Goal: Task Accomplishment & Management: Use online tool/utility

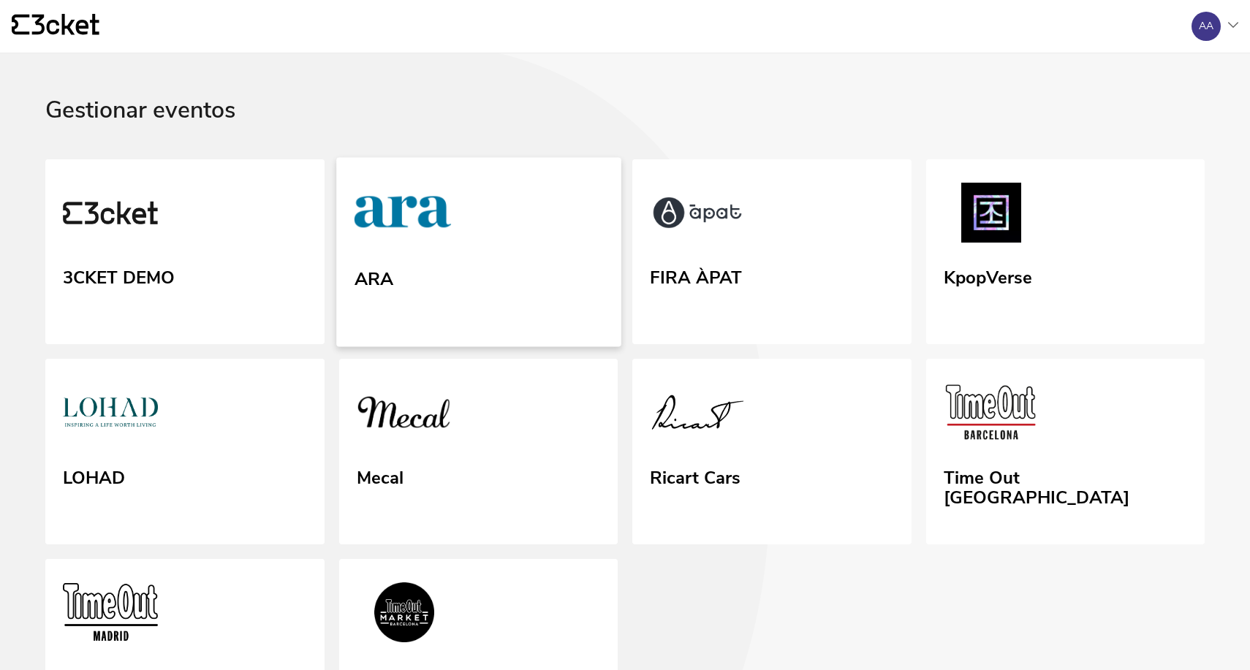
drag, startPoint x: 0, startPoint y: 0, endPoint x: 406, endPoint y: 221, distance: 461.8
click at [406, 221] on img at bounding box center [402, 214] width 97 height 67
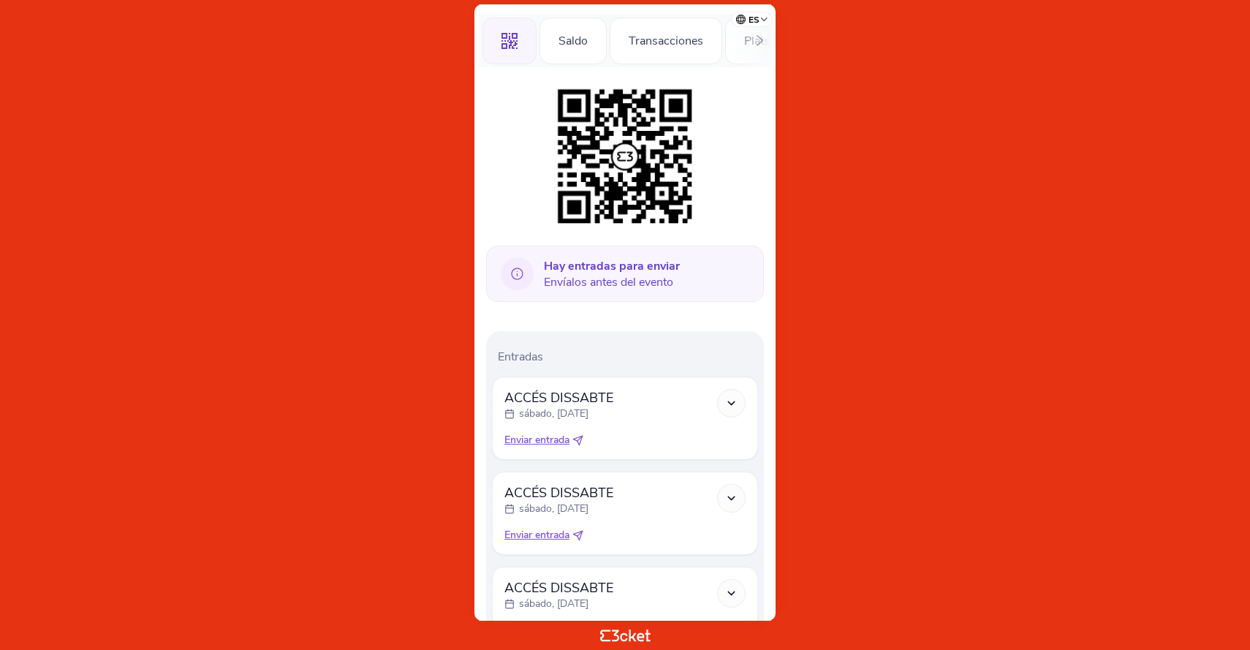
scroll to position [155, 0]
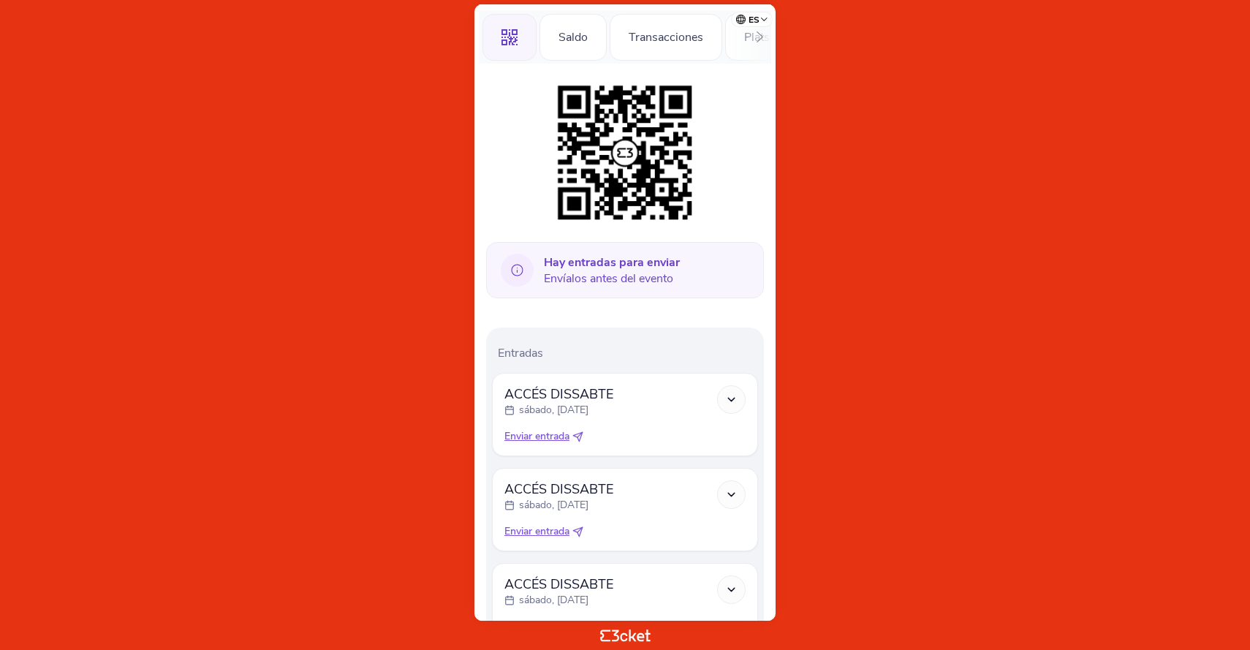
click at [551, 439] on span "Enviar entrada" at bounding box center [536, 436] width 65 height 15
select select "34"
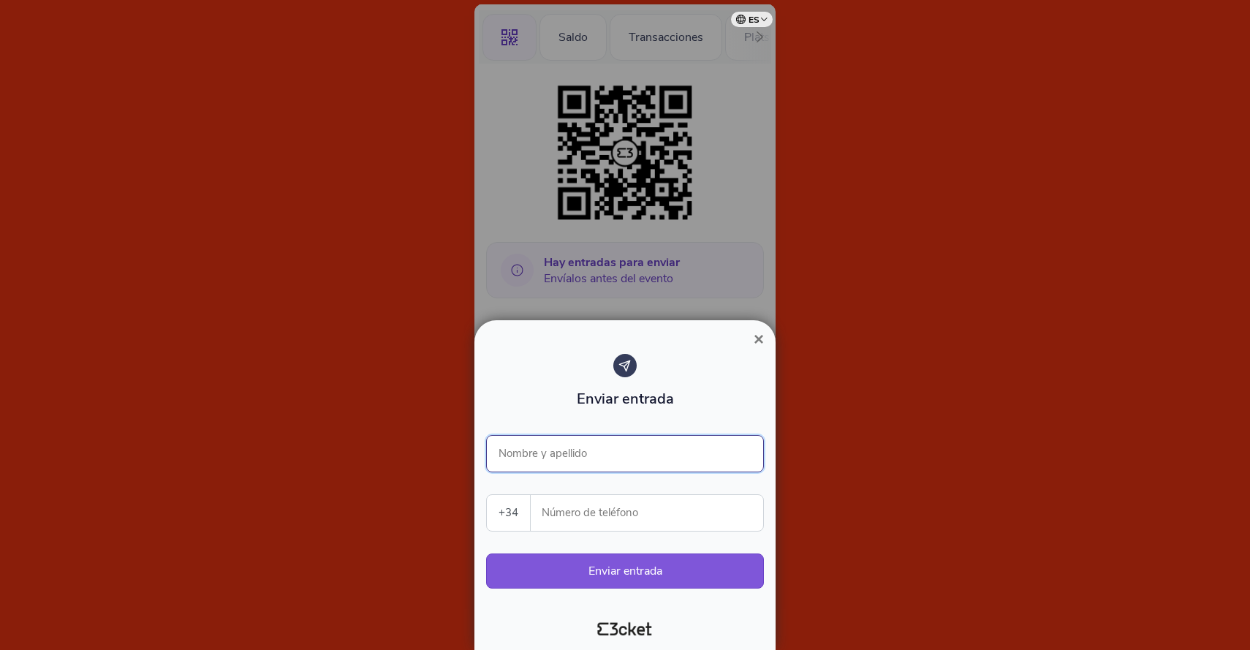
paste input "[PERSON_NAME]"
type input "Aïda Aligué"
click at [756, 338] on span "×" at bounding box center [759, 339] width 10 height 20
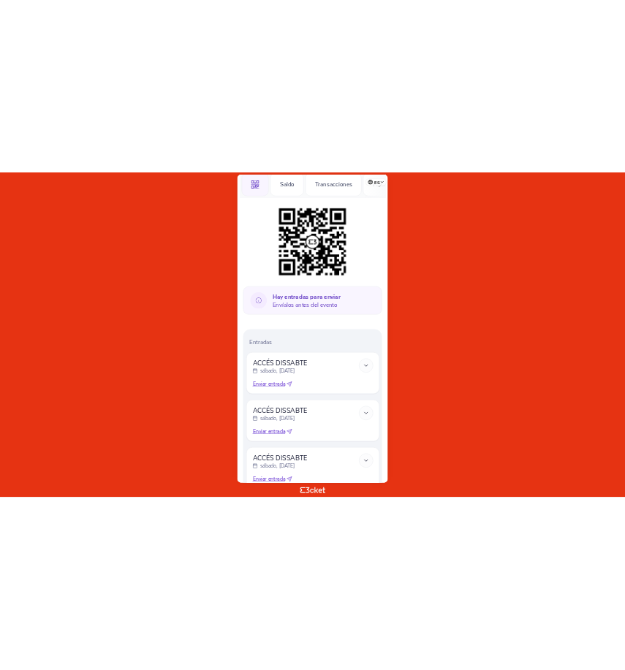
scroll to position [175, 0]
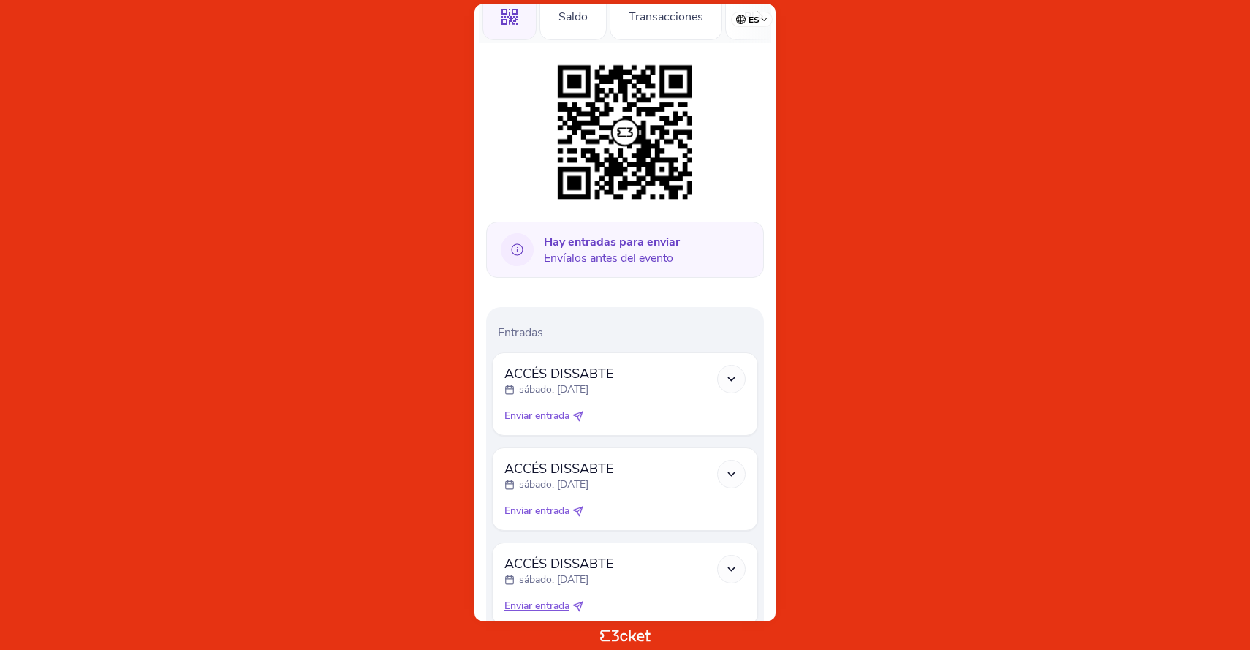
click at [729, 375] on icon at bounding box center [731, 379] width 12 height 12
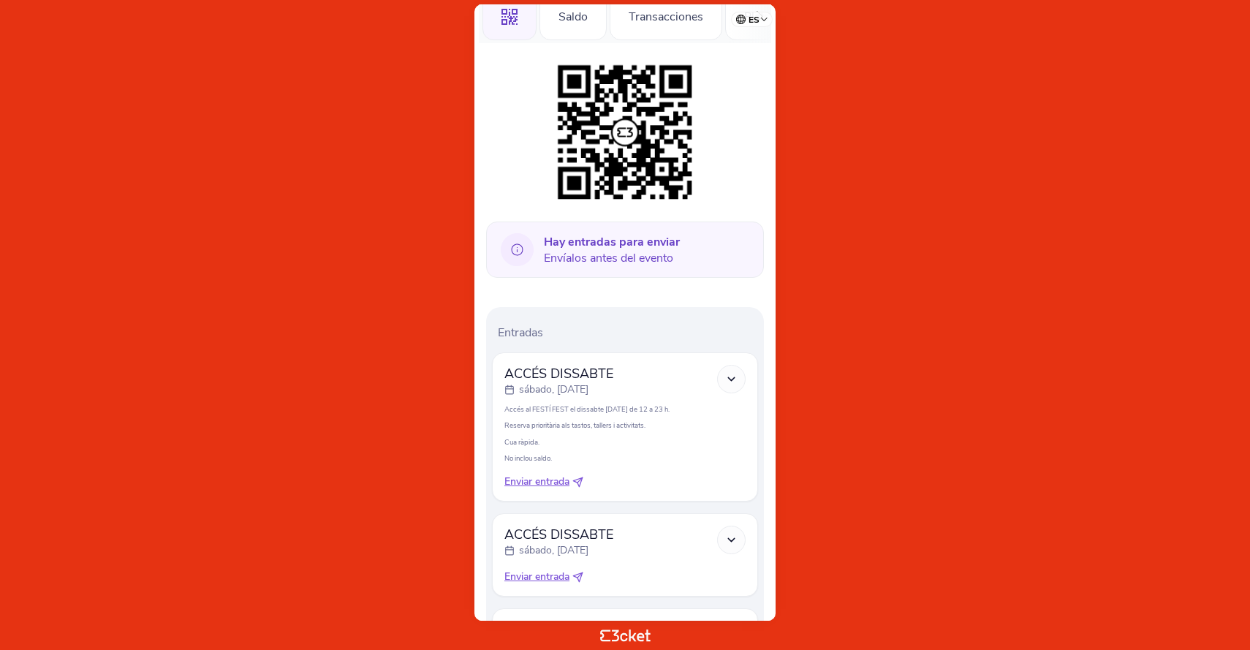
click at [548, 480] on span "Enviar entrada" at bounding box center [536, 481] width 65 height 15
select select "34"
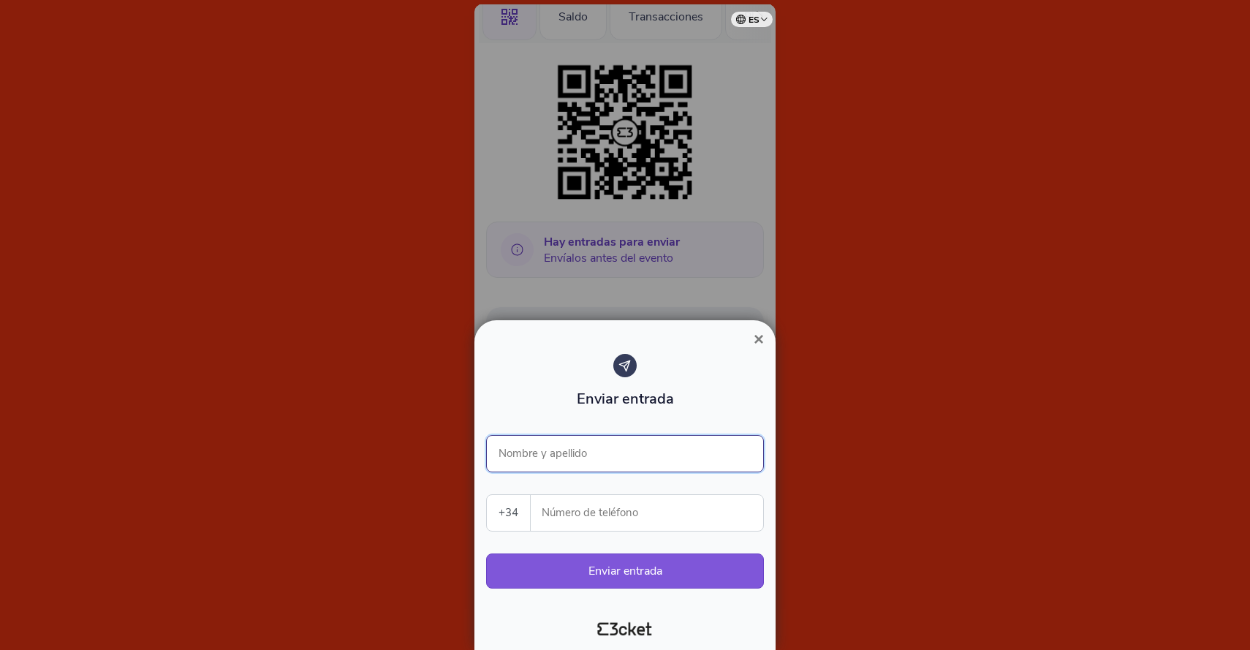
paste input "Aïda Aligué"
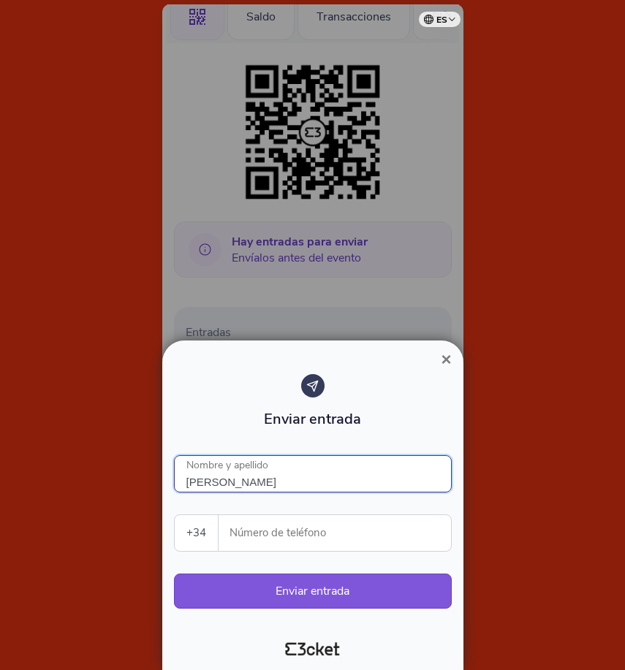
type input "Aïda Aligué"
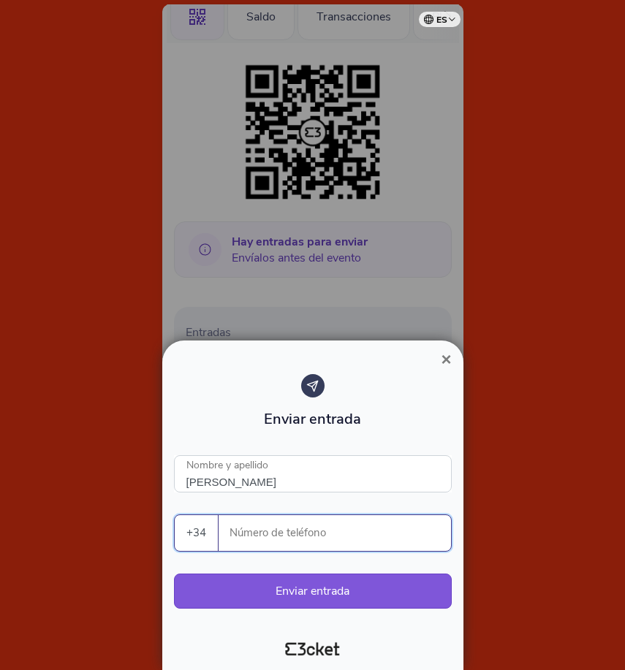
paste input "665005965"
type input "665005965"
click at [318, 588] on button "Enviar entrada" at bounding box center [313, 591] width 278 height 35
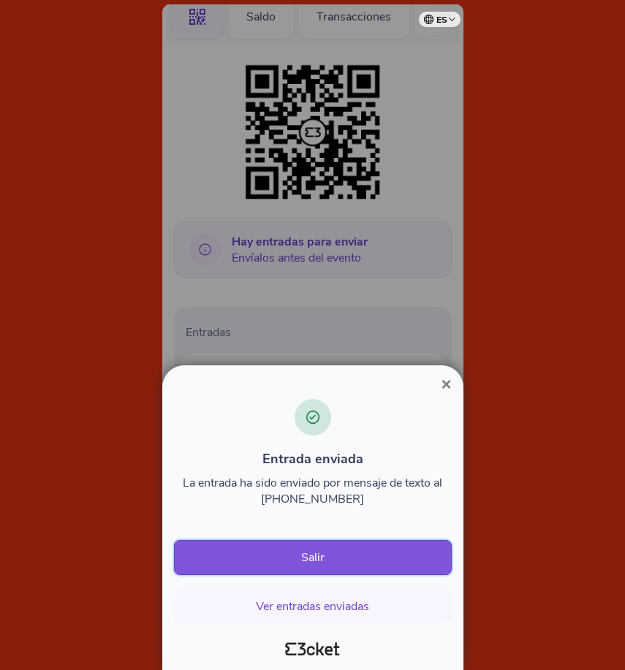
click at [351, 561] on button "Salir" at bounding box center [313, 557] width 278 height 35
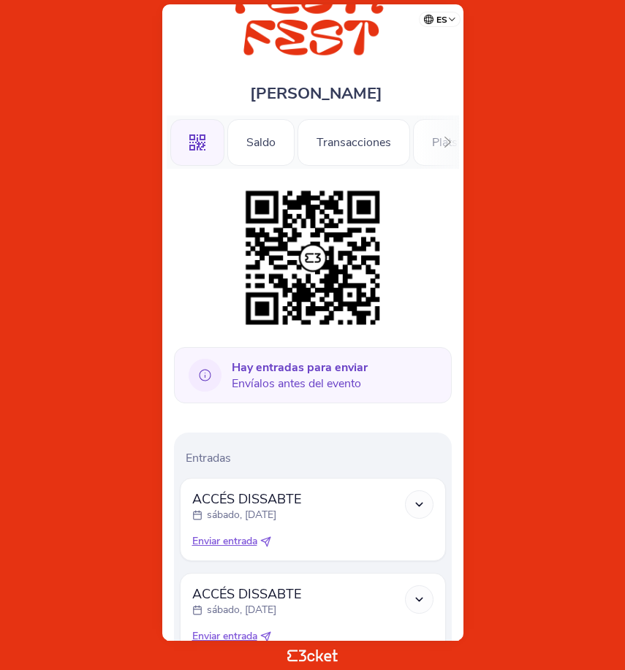
scroll to position [61, 0]
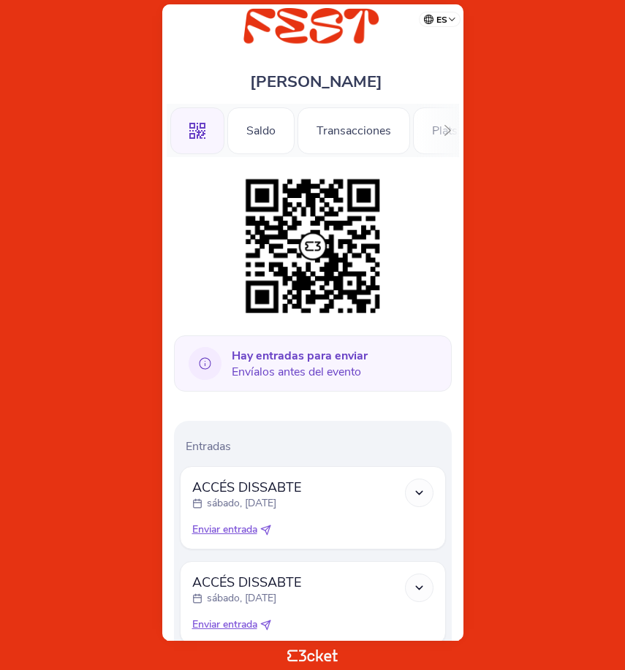
click at [235, 525] on span "Enviar entrada" at bounding box center [224, 530] width 65 height 15
select select "34"
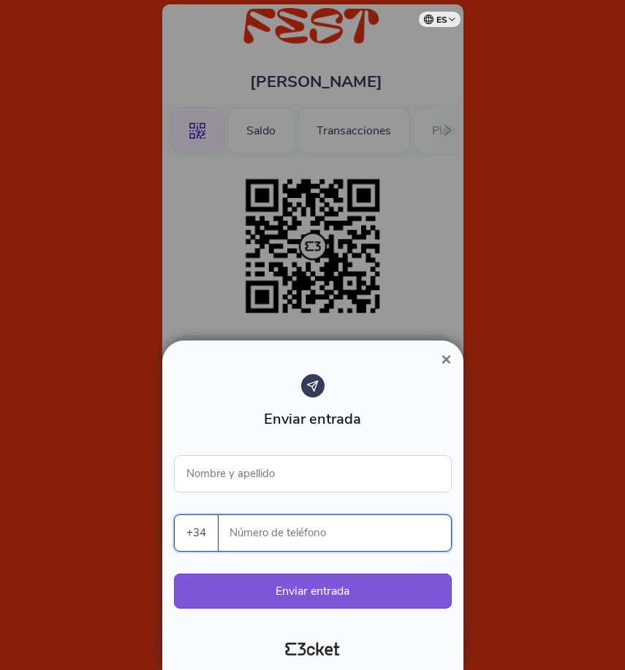
paste input "665005965"
type input "665005965"
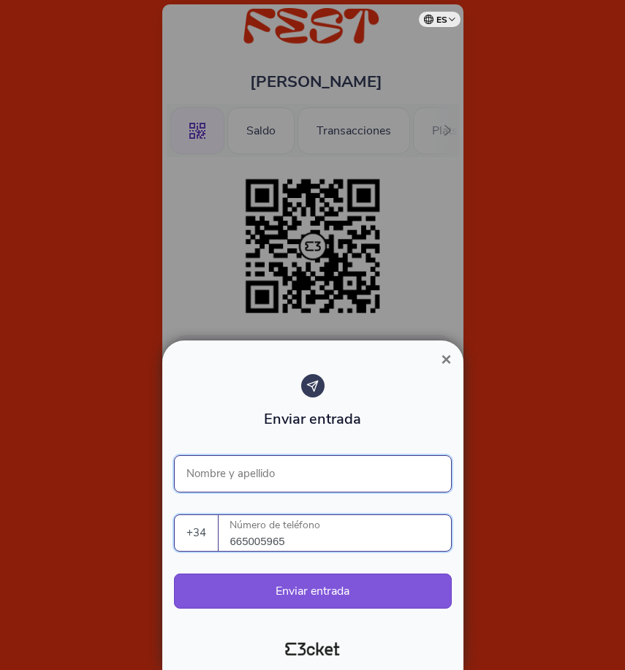
click at [272, 470] on input "Nombre y apellido" at bounding box center [313, 473] width 278 height 37
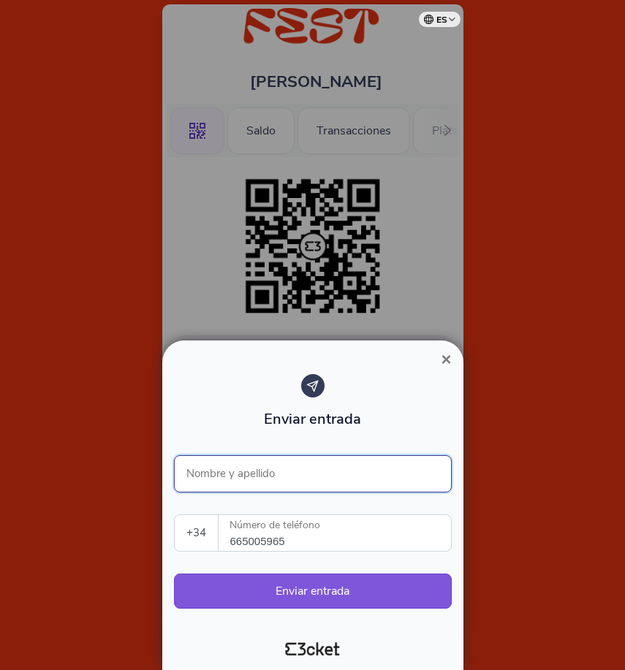
paste input "Aïda Aligué"
type input "Aïda Aligué"
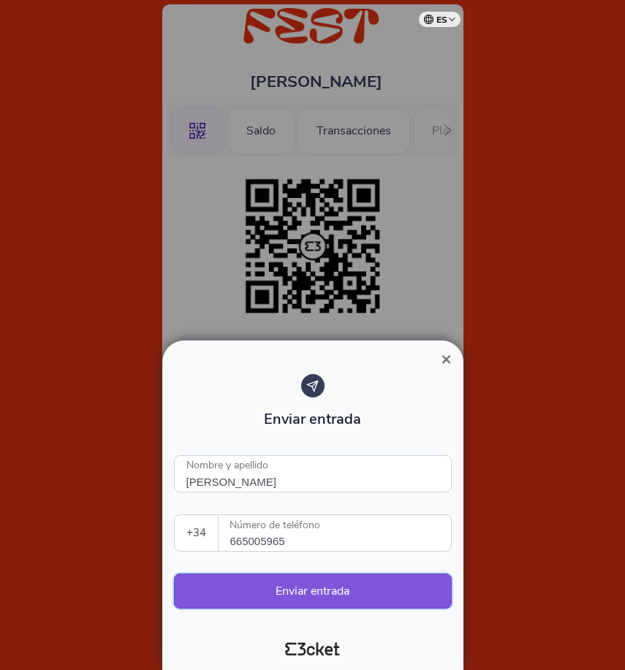
click at [318, 588] on button "Enviar entrada" at bounding box center [313, 591] width 278 height 35
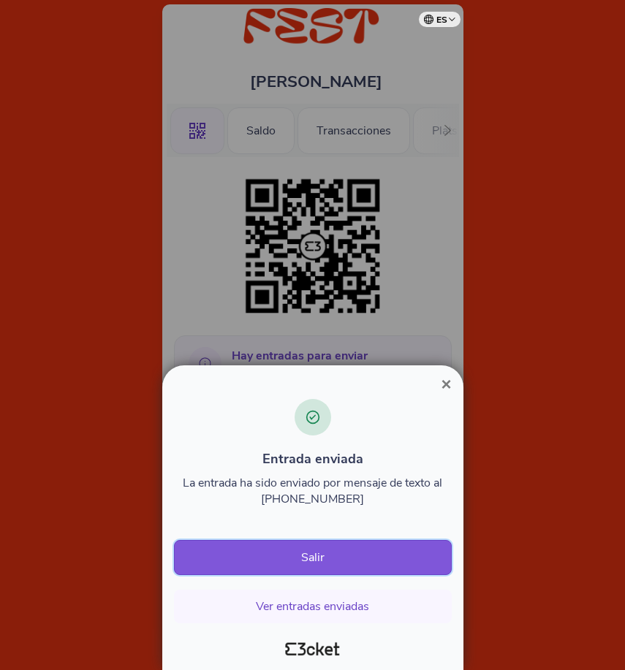
click at [370, 545] on button "Salir" at bounding box center [313, 557] width 278 height 35
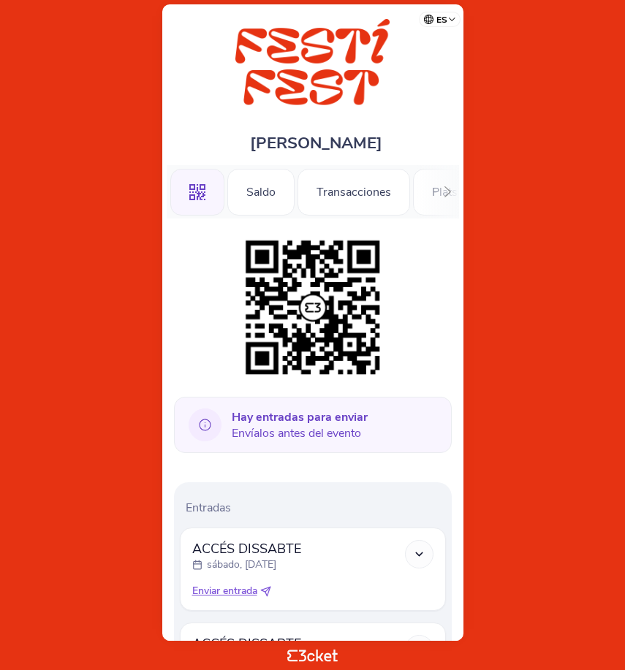
click at [222, 591] on span "Enviar entrada" at bounding box center [224, 591] width 65 height 15
select select "34"
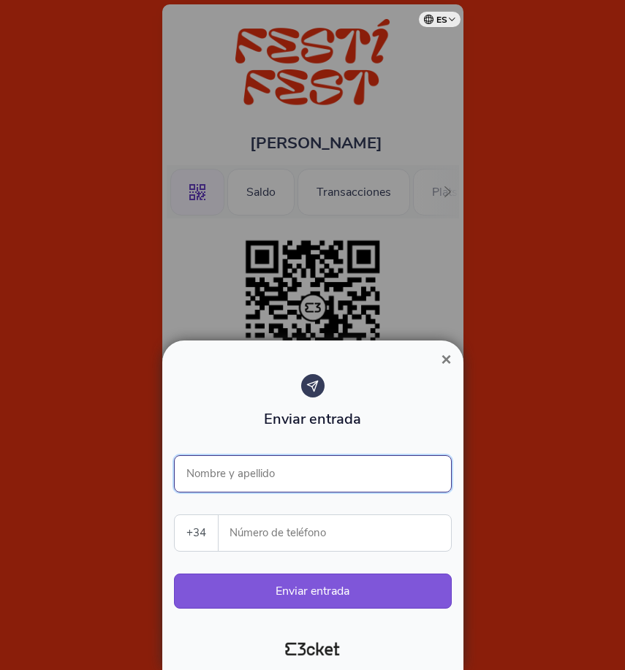
paste input "Arnau Puigdellivol"
type input "Arnau Puigdellivol"
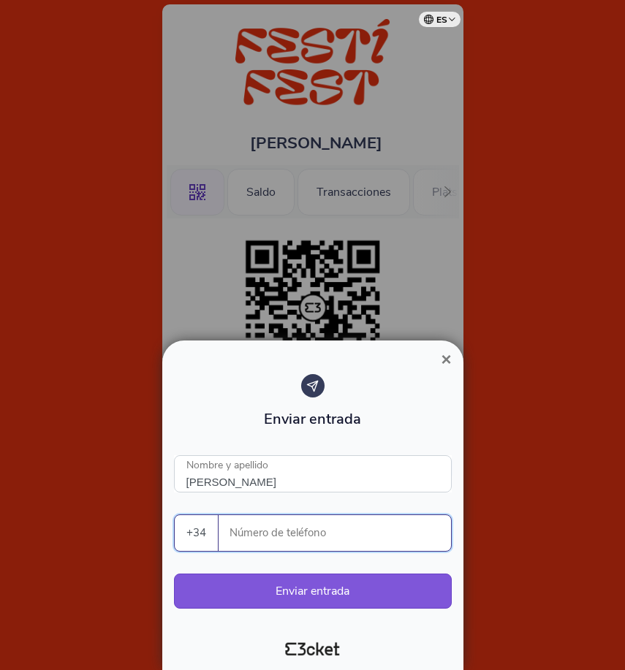
paste input "606048565"
type input "606048565"
click at [328, 585] on button "Enviar entrada" at bounding box center [313, 591] width 278 height 35
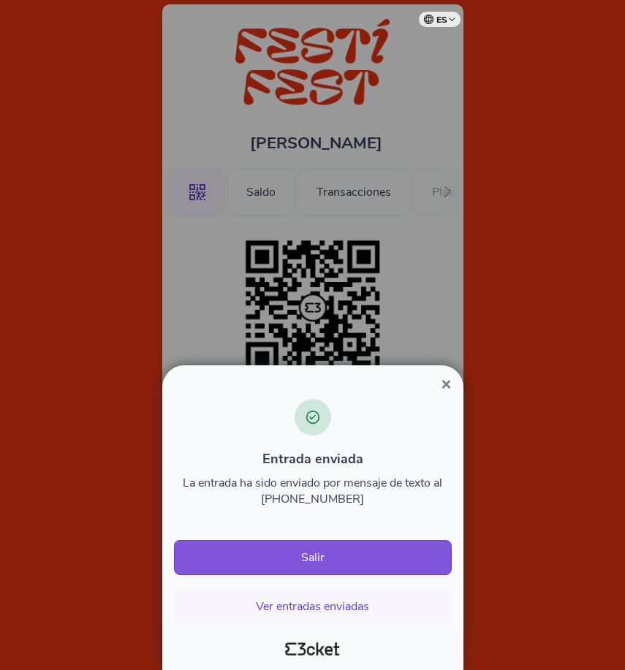
click at [444, 387] on span "×" at bounding box center [446, 384] width 10 height 20
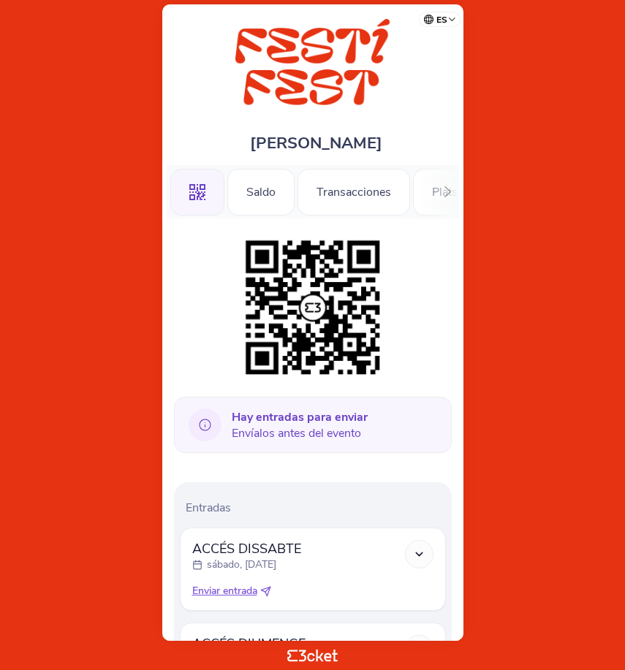
click at [236, 597] on span "Enviar entrada" at bounding box center [224, 591] width 65 height 15
select select "34"
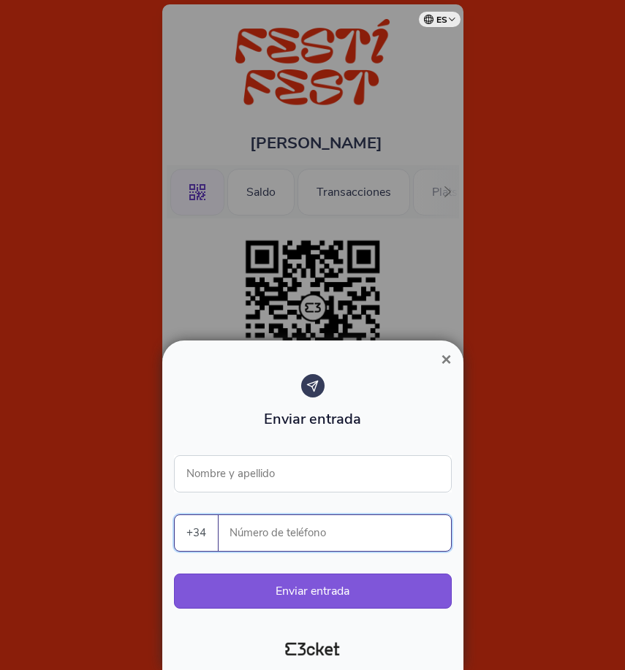
paste input "606048565"
type input "606048565"
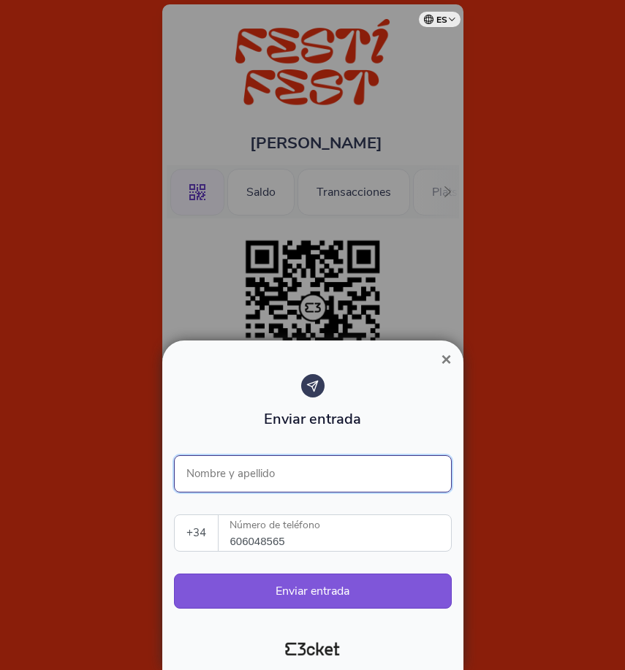
paste input "[PERSON_NAME]"
type input "[PERSON_NAME]"
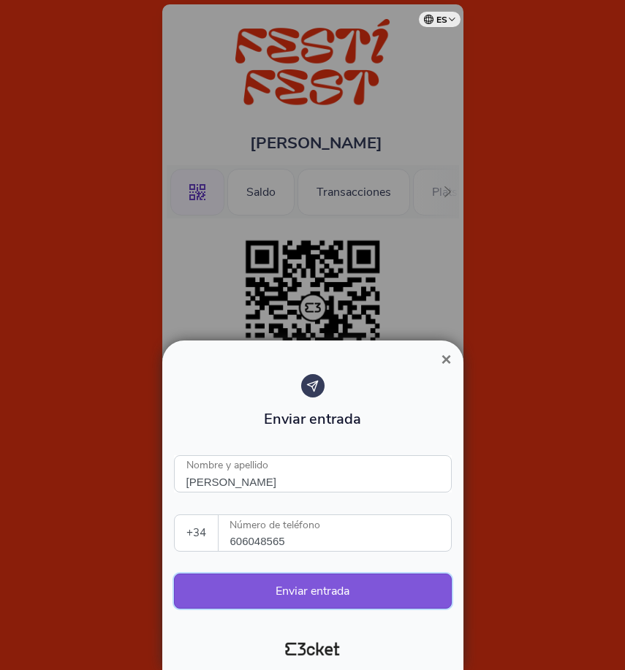
click at [296, 588] on button "Enviar entrada" at bounding box center [313, 591] width 278 height 35
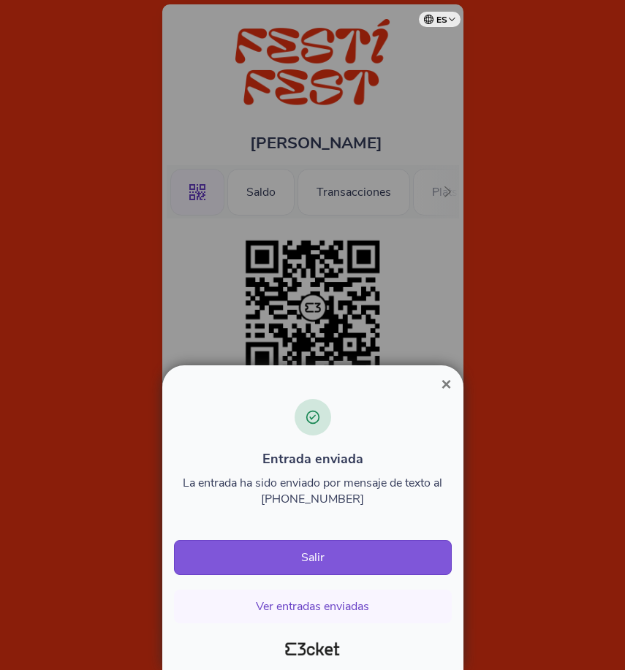
click at [450, 390] on span "×" at bounding box center [446, 384] width 10 height 20
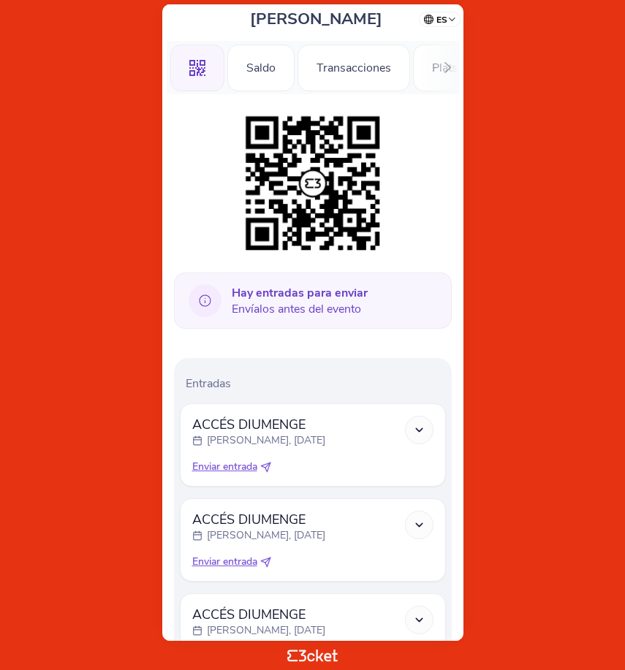
scroll to position [133, 0]
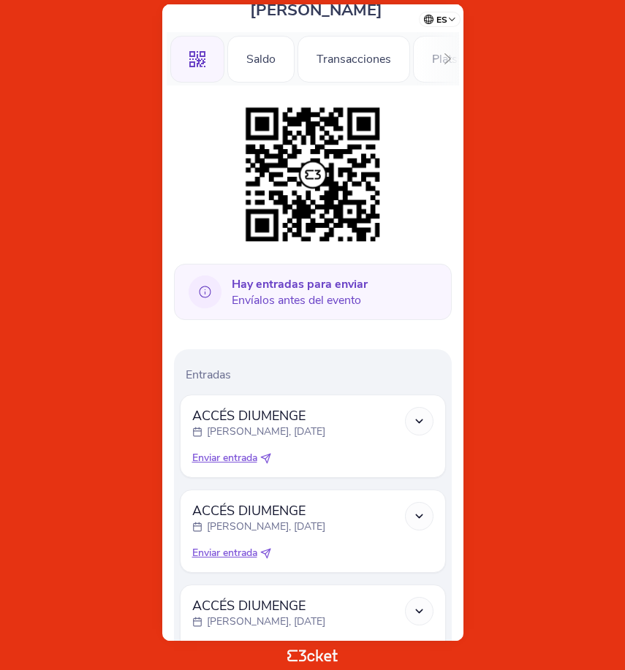
click at [232, 460] on span "Enviar entrada" at bounding box center [224, 458] width 65 height 15
select select "34"
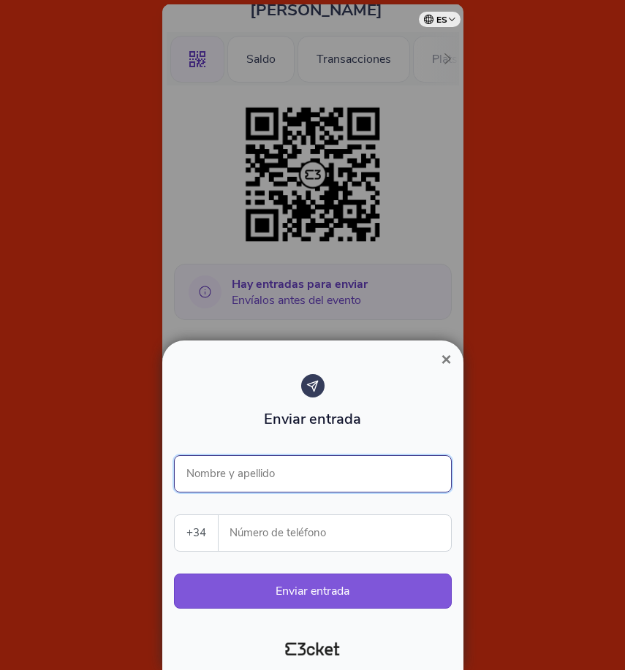
click at [249, 471] on input "Nombre y apellido" at bounding box center [313, 473] width 278 height 37
paste input "[PERSON_NAME]"
type input "[PERSON_NAME]"
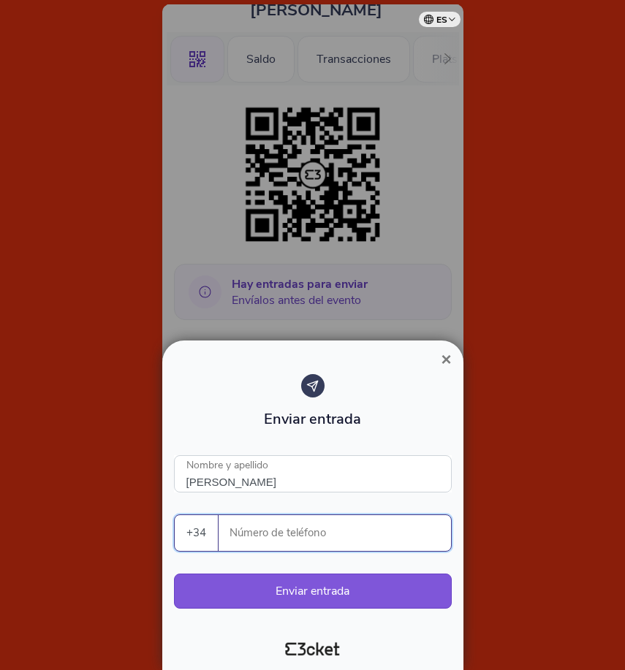
paste input "606048565"
type input "606048565"
click at [330, 591] on button "Enviar entrada" at bounding box center [313, 591] width 278 height 35
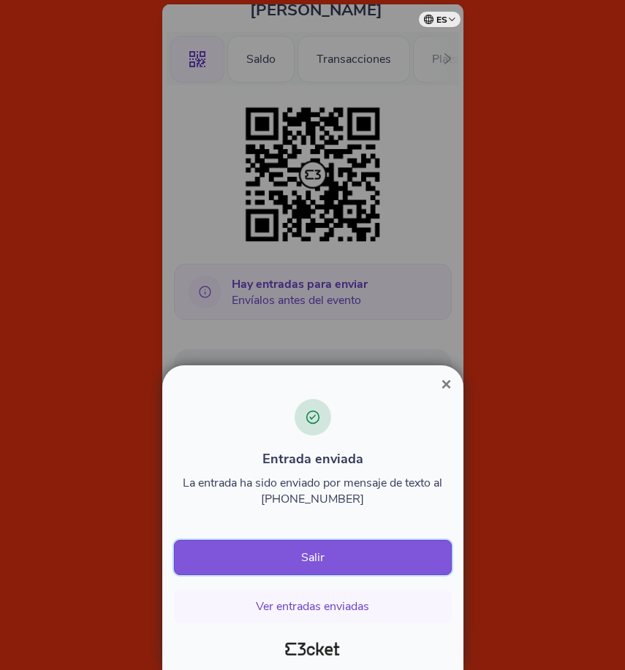
click at [357, 543] on button "Salir" at bounding box center [313, 557] width 278 height 35
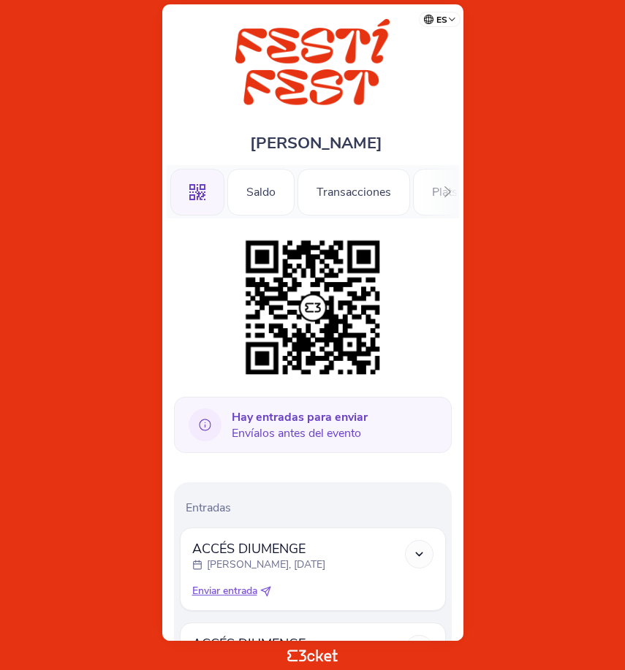
click at [251, 587] on span "Enviar entrada" at bounding box center [224, 591] width 65 height 15
select select "34"
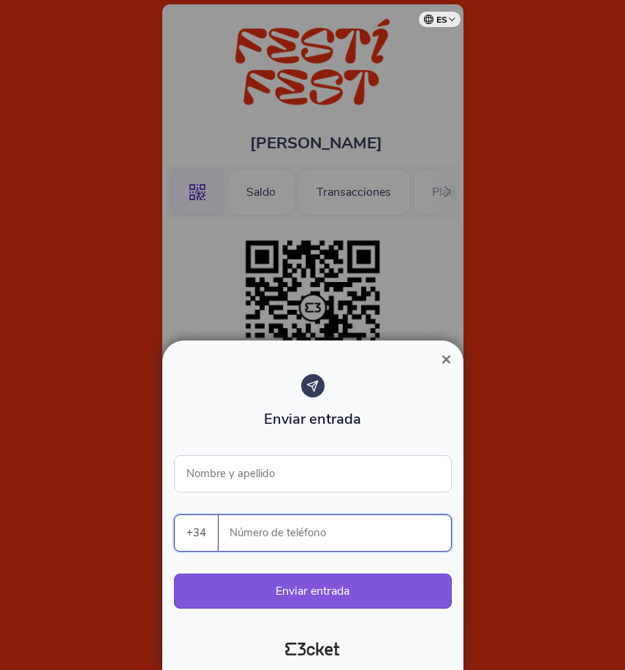
paste input "606048565"
type input "606048565"
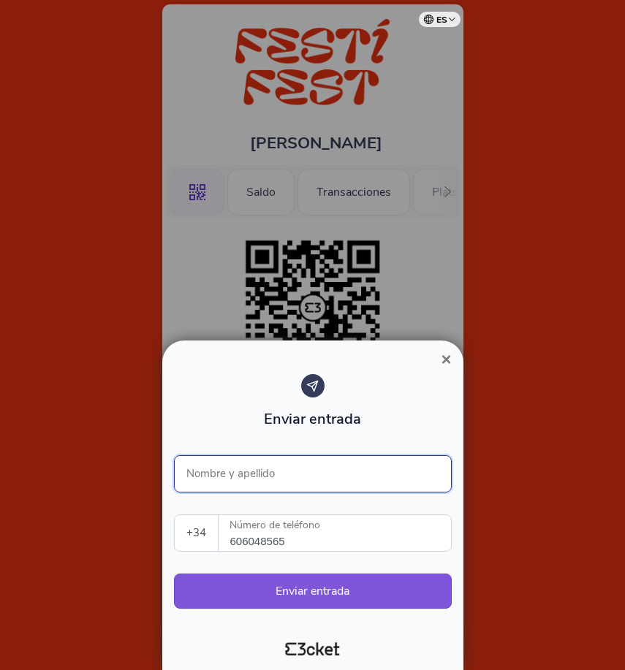
paste input "Arnau Puigdellivol"
type input "Arnau Puigdellivol"
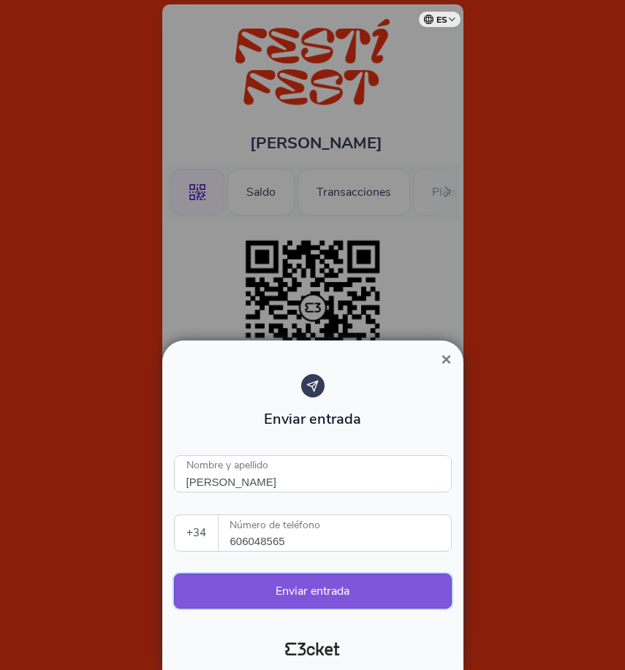
click at [279, 597] on button "Enviar entrada" at bounding box center [313, 591] width 278 height 35
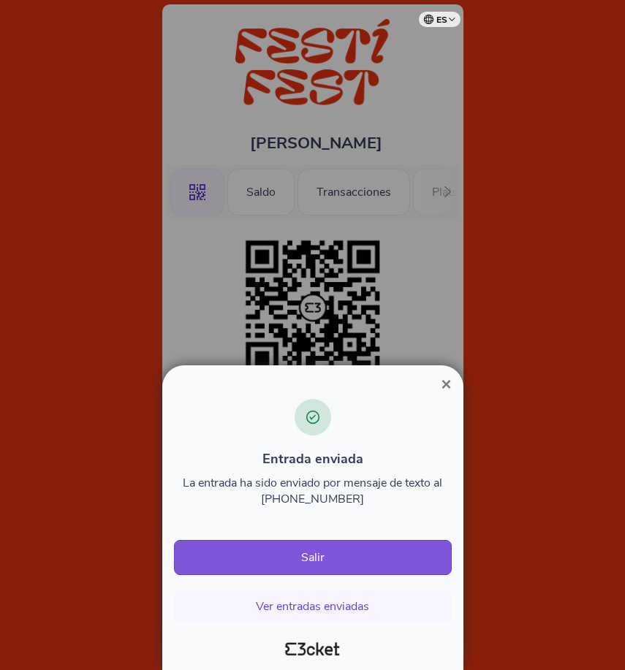
click at [443, 387] on span "×" at bounding box center [446, 384] width 10 height 20
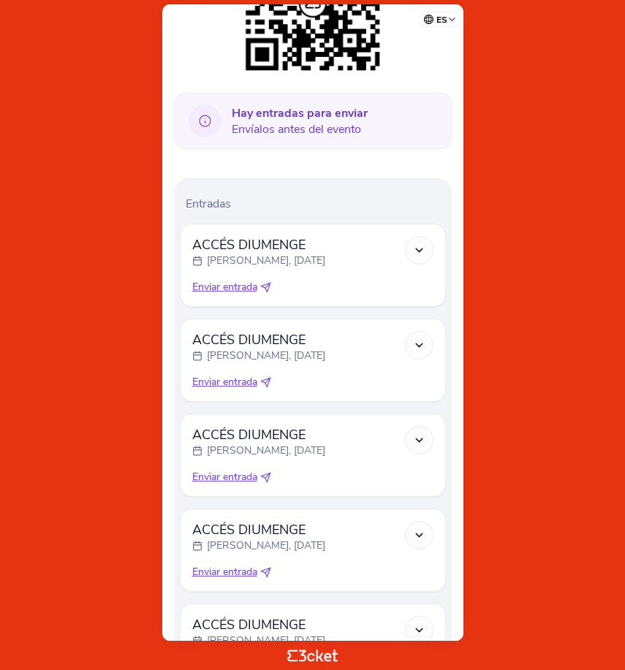
scroll to position [296, 0]
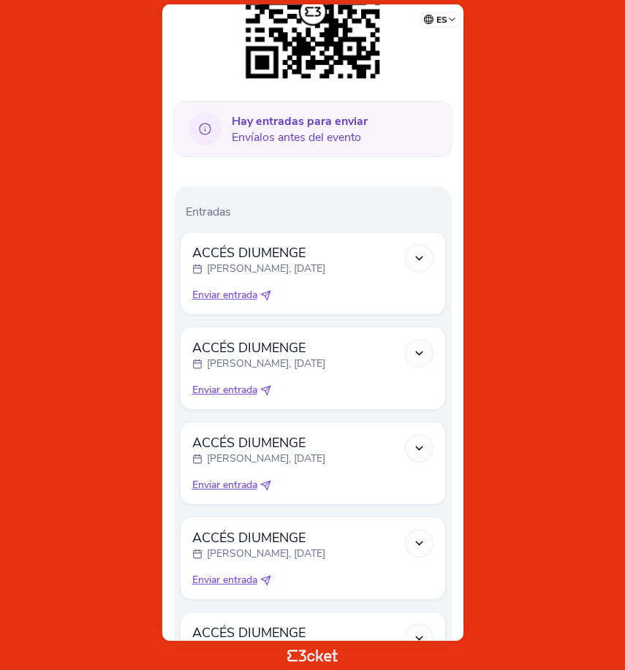
click at [213, 295] on span "Enviar entrada" at bounding box center [224, 295] width 65 height 15
select select "34"
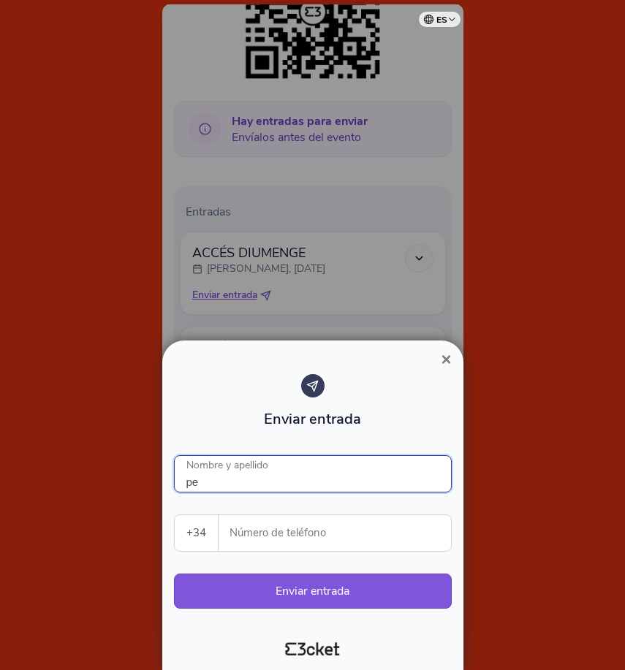
type input "p"
type input "[PERSON_NAME]"
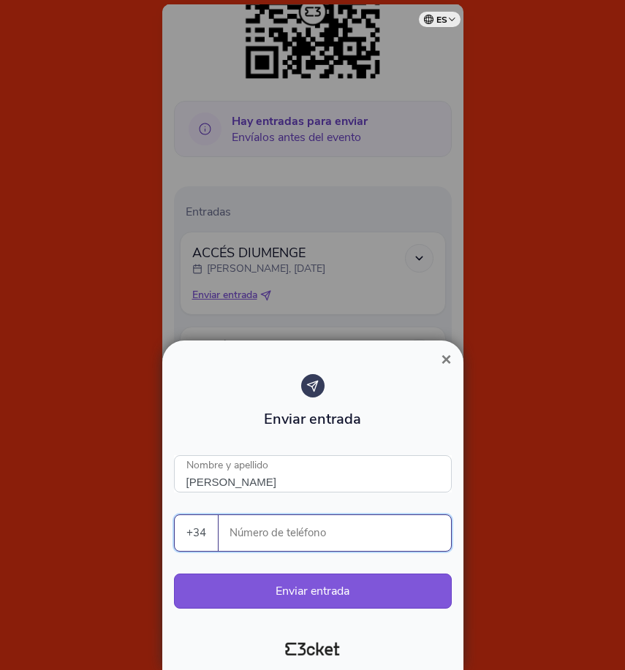
paste input "607633138"
type input "607633138"
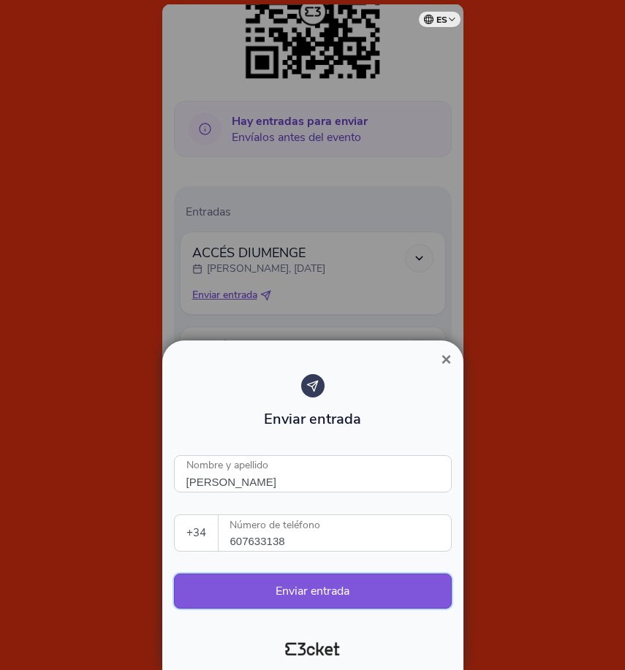
click at [330, 597] on button "Enviar entrada" at bounding box center [313, 591] width 278 height 35
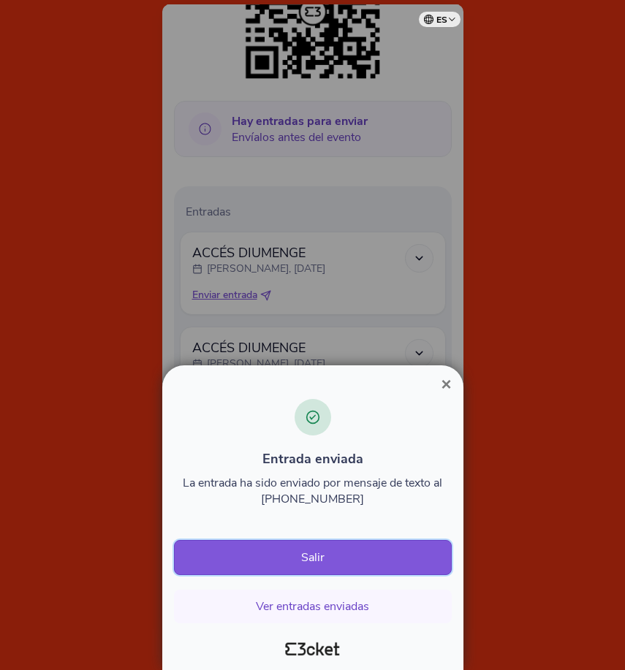
click at [336, 558] on button "Salir" at bounding box center [313, 557] width 278 height 35
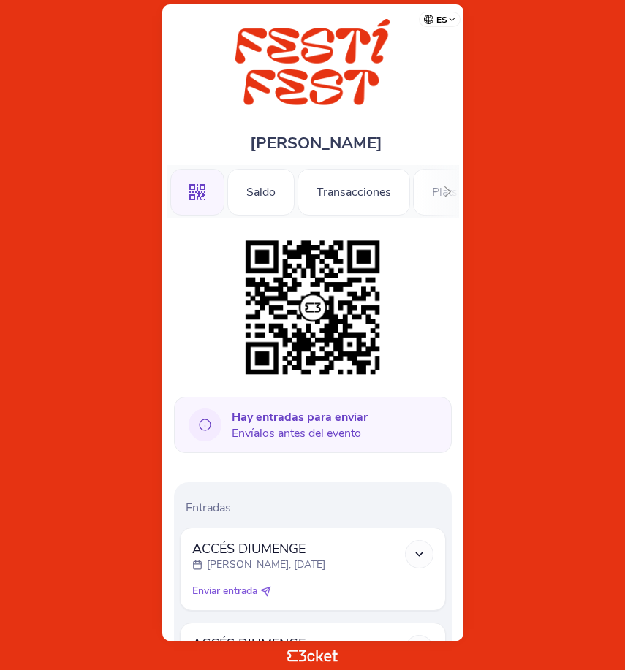
click at [241, 584] on span "Enviar entrada" at bounding box center [224, 591] width 65 height 15
select select "34"
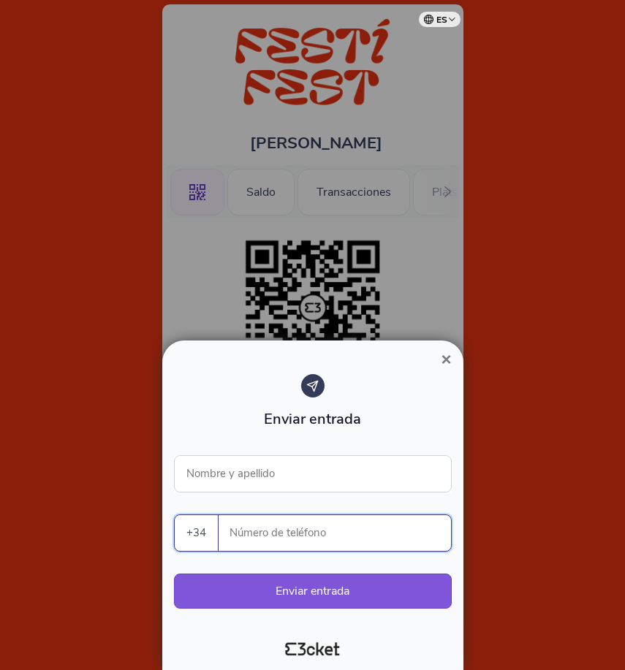
paste input "607633138"
type input "607633138"
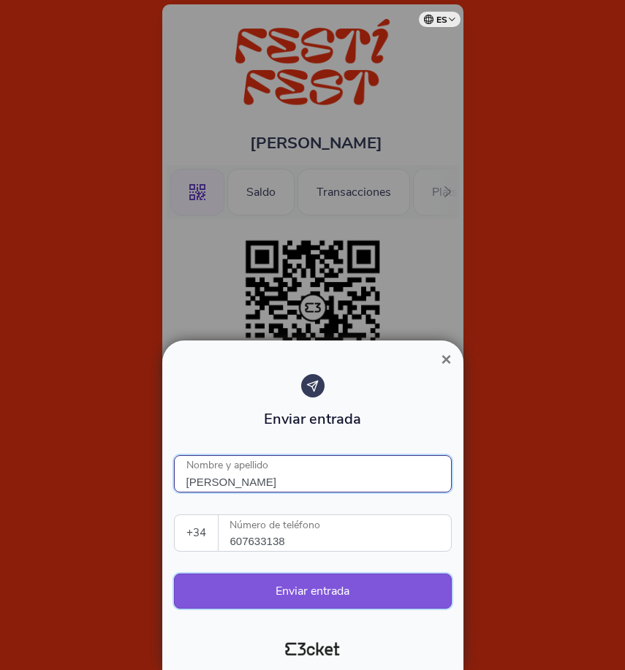
type input "[PERSON_NAME]"
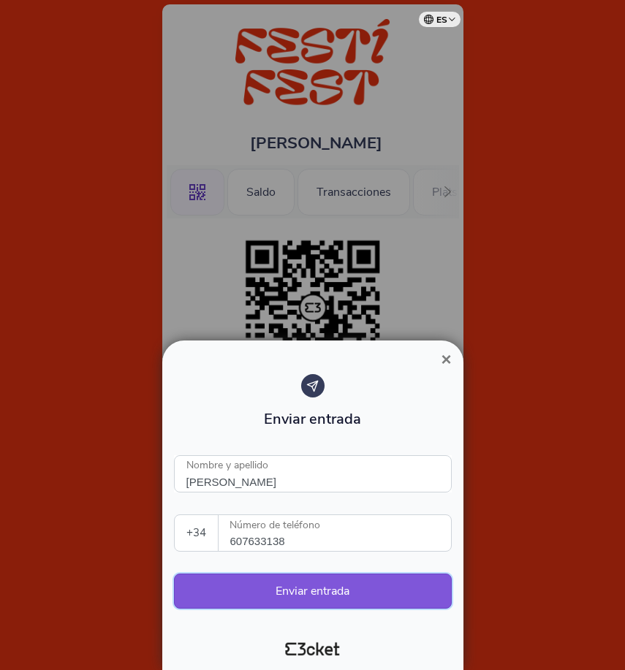
click at [280, 600] on button "Enviar entrada" at bounding box center [313, 591] width 278 height 35
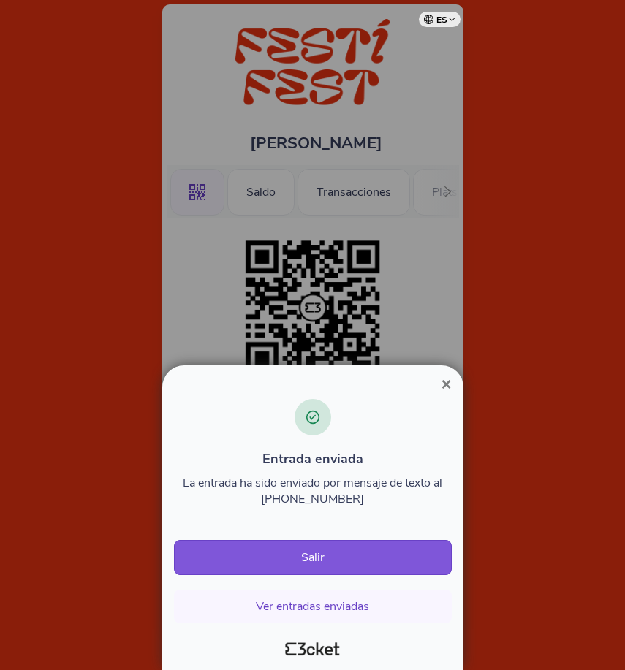
click at [441, 385] on span "×" at bounding box center [446, 384] width 10 height 20
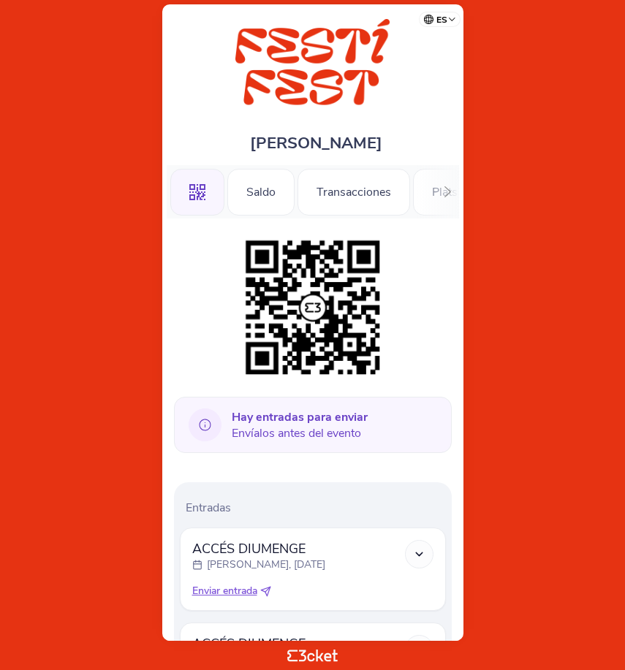
click at [233, 595] on span "Enviar entrada" at bounding box center [224, 591] width 65 height 15
select select "34"
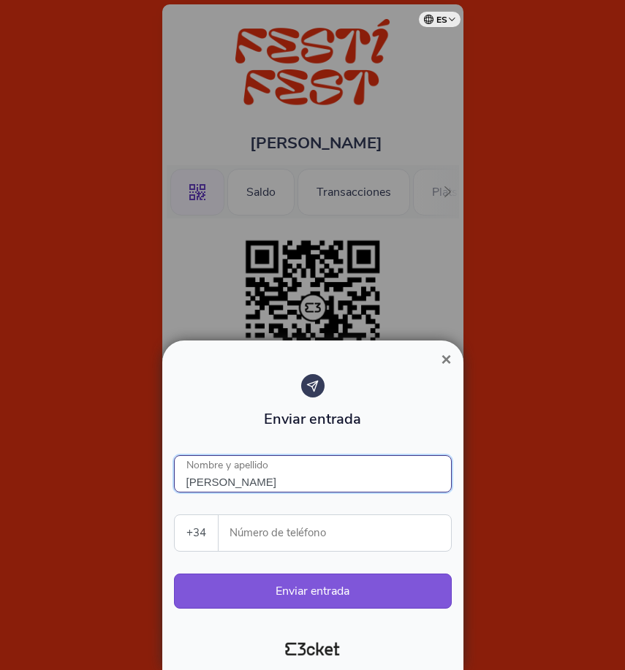
type input "[PERSON_NAME]"
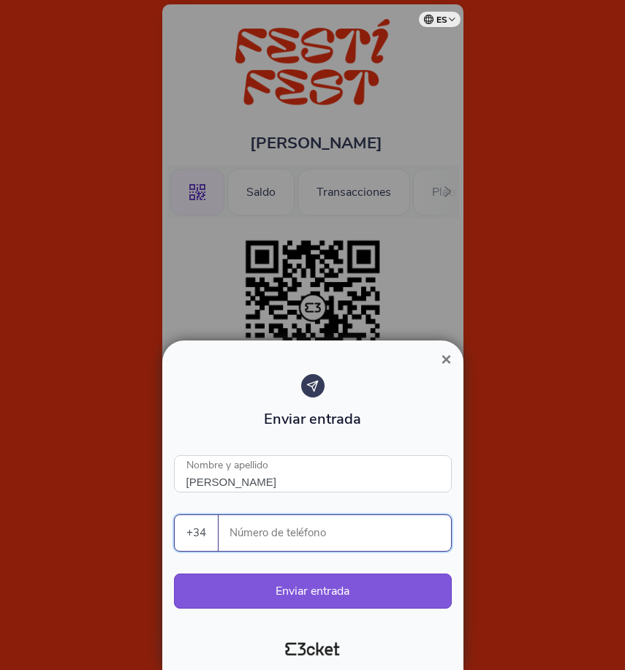
paste input "607633138"
type input "607633138"
click at [285, 592] on button "Enviar entrada" at bounding box center [313, 591] width 278 height 35
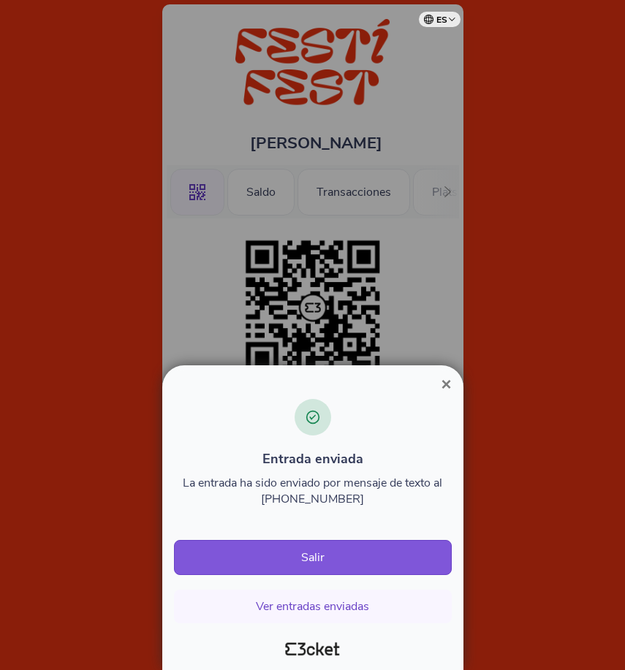
click at [443, 382] on span "×" at bounding box center [446, 384] width 10 height 20
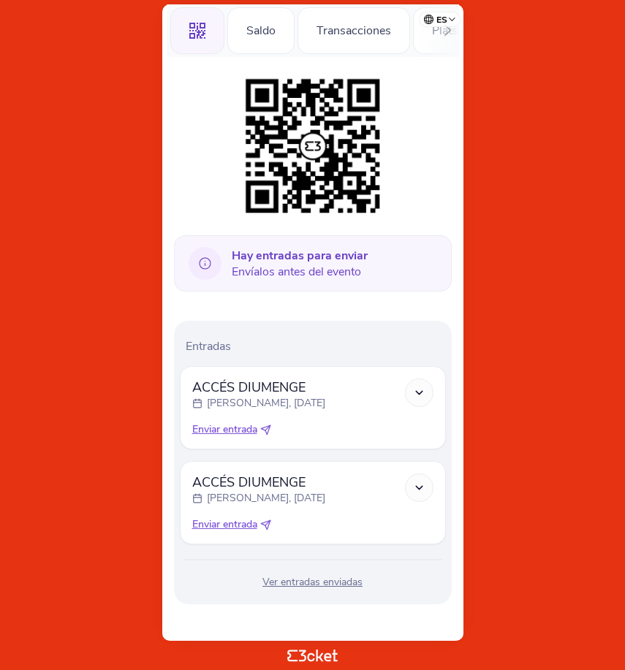
scroll to position [162, 0]
click at [253, 428] on span "Enviar entrada" at bounding box center [224, 429] width 65 height 15
select select "34"
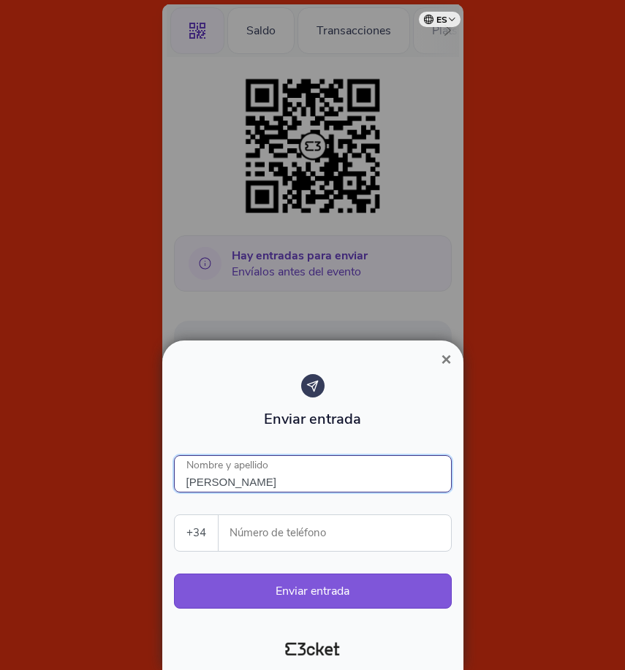
type input "[PERSON_NAME]"
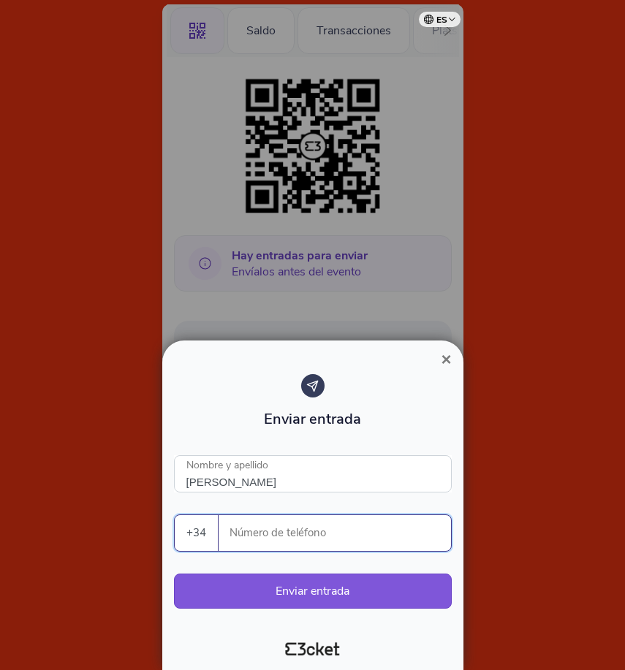
paste input "607633138"
type input "607633138"
click at [278, 594] on button "Enviar entrada" at bounding box center [313, 591] width 278 height 35
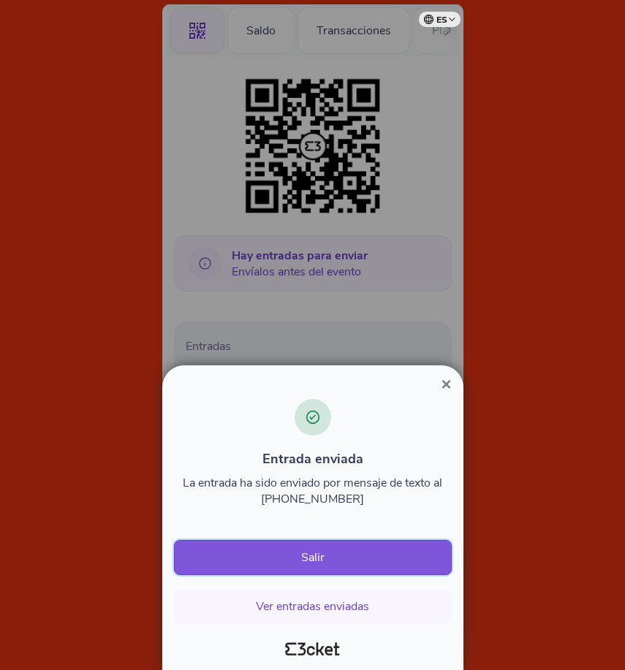
click at [375, 550] on button "Salir" at bounding box center [313, 557] width 278 height 35
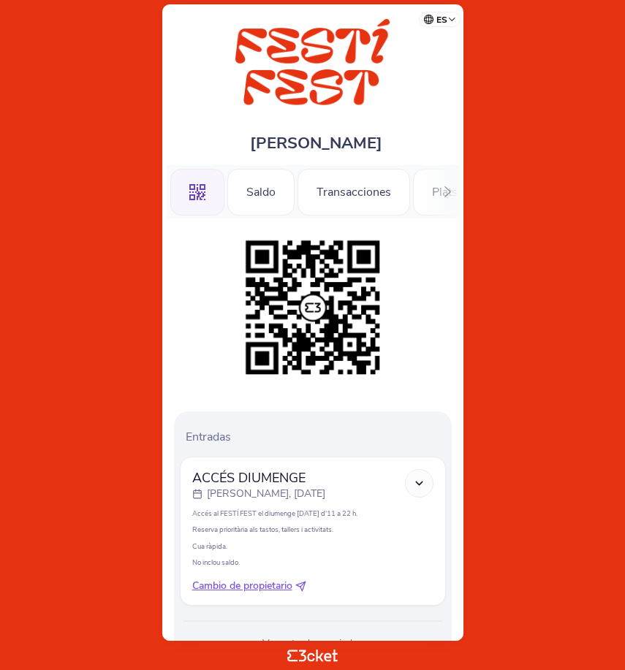
click at [238, 588] on span "Cambio de propietario" at bounding box center [242, 586] width 100 height 15
select select "34"
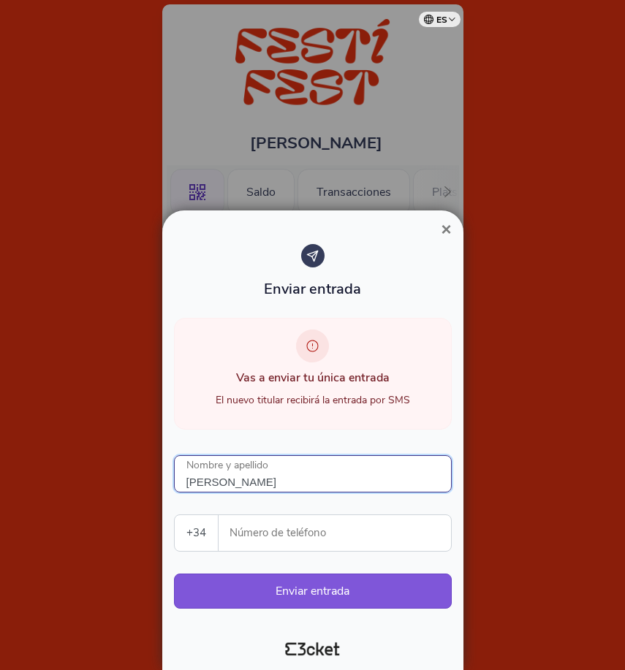
type input "[PERSON_NAME]"
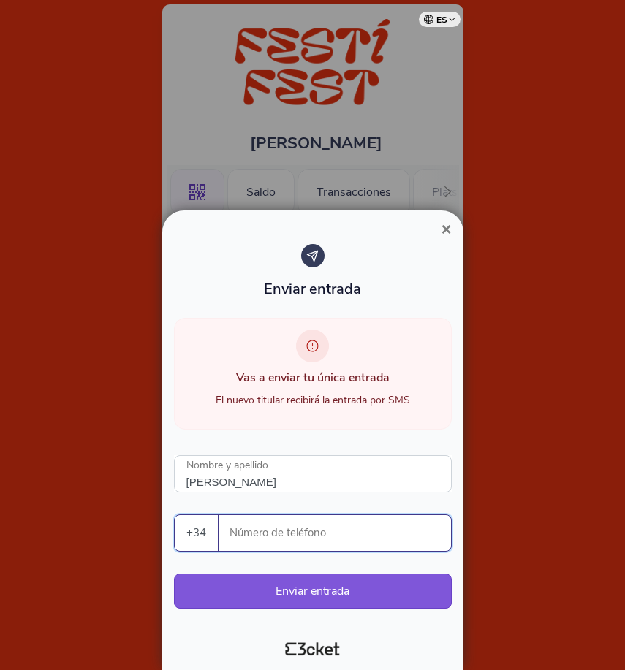
paste input "607633138"
type input "607633138"
click at [276, 588] on button "Enviar entrada" at bounding box center [313, 591] width 278 height 35
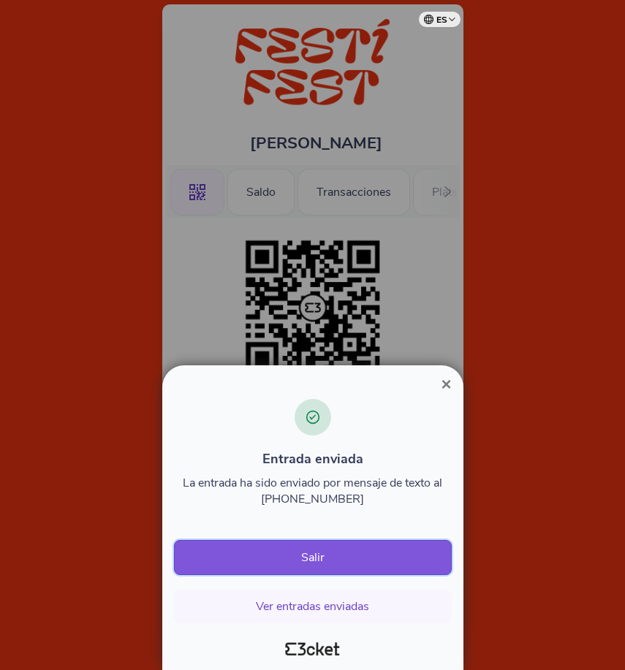
click at [327, 557] on button "Salir" at bounding box center [313, 557] width 278 height 35
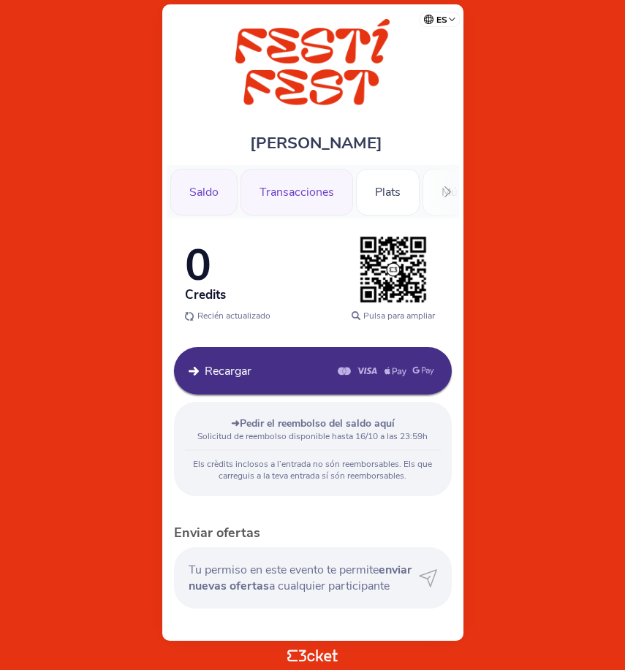
click at [272, 183] on div "Transacciones" at bounding box center [296, 192] width 113 height 47
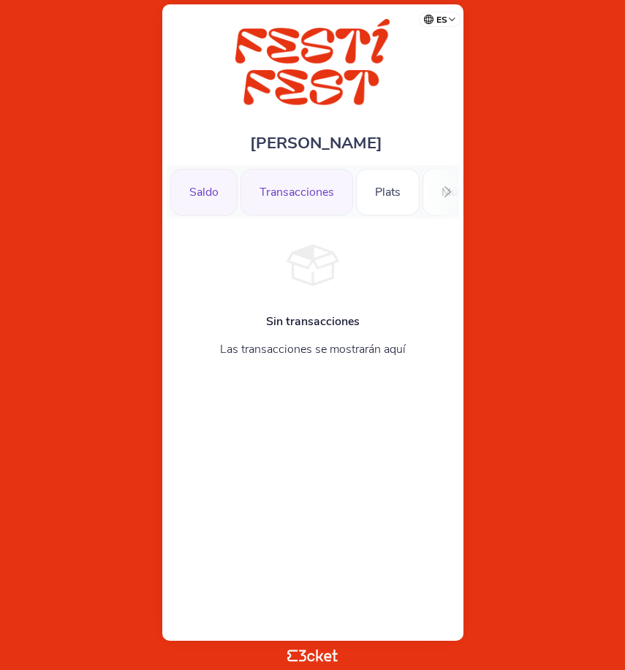
click at [219, 183] on div "Saldo" at bounding box center [203, 192] width 67 height 47
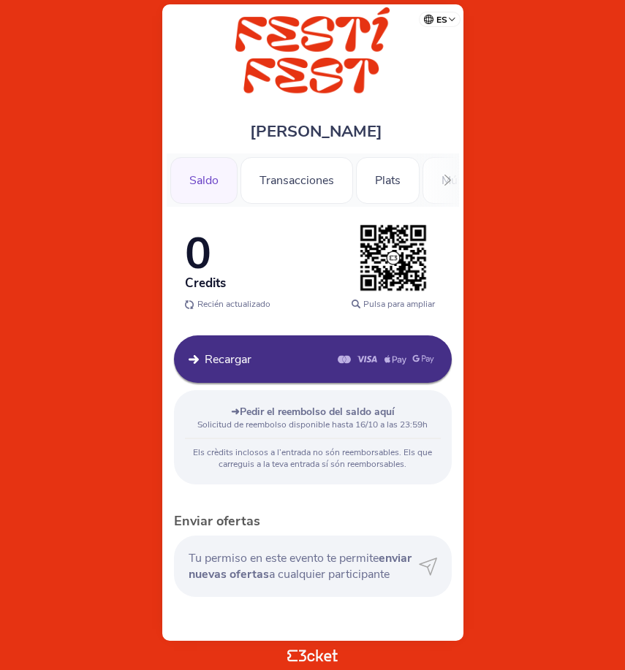
scroll to position [12, 0]
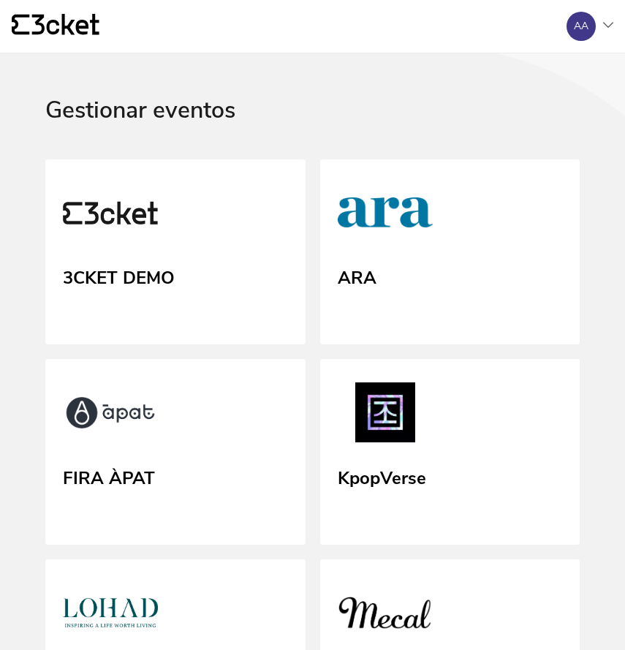
click at [585, 18] on div "AA" at bounding box center [580, 26] width 29 height 29
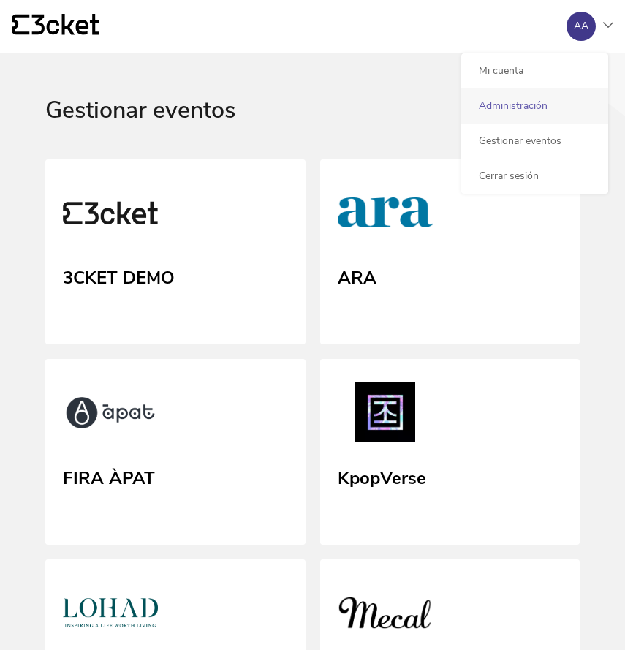
click at [523, 104] on div "Administración" at bounding box center [534, 105] width 147 height 35
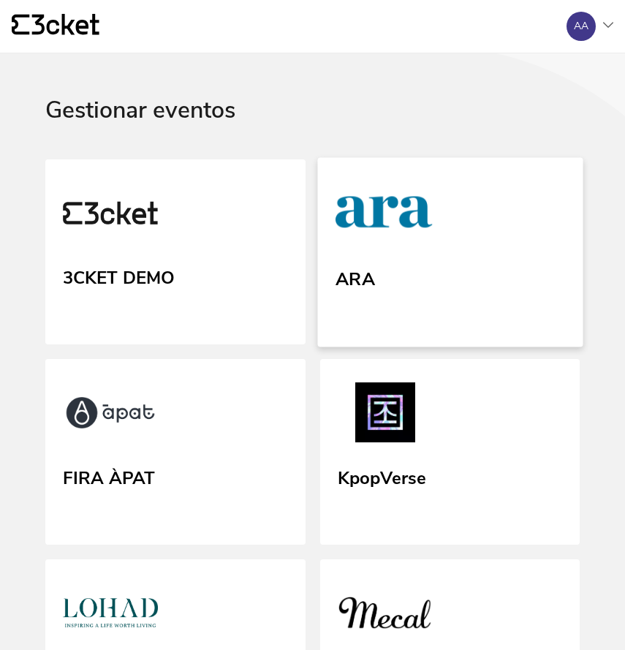
click at [404, 265] on link "ARA" at bounding box center [449, 251] width 265 height 189
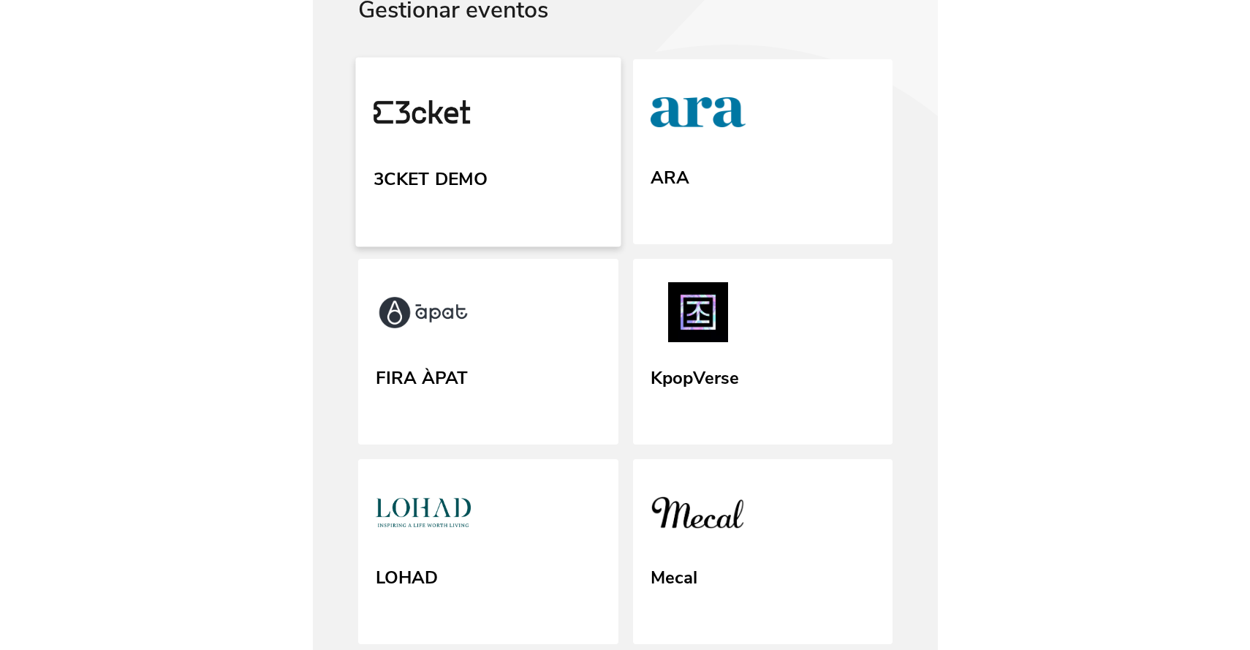
scroll to position [118, 0]
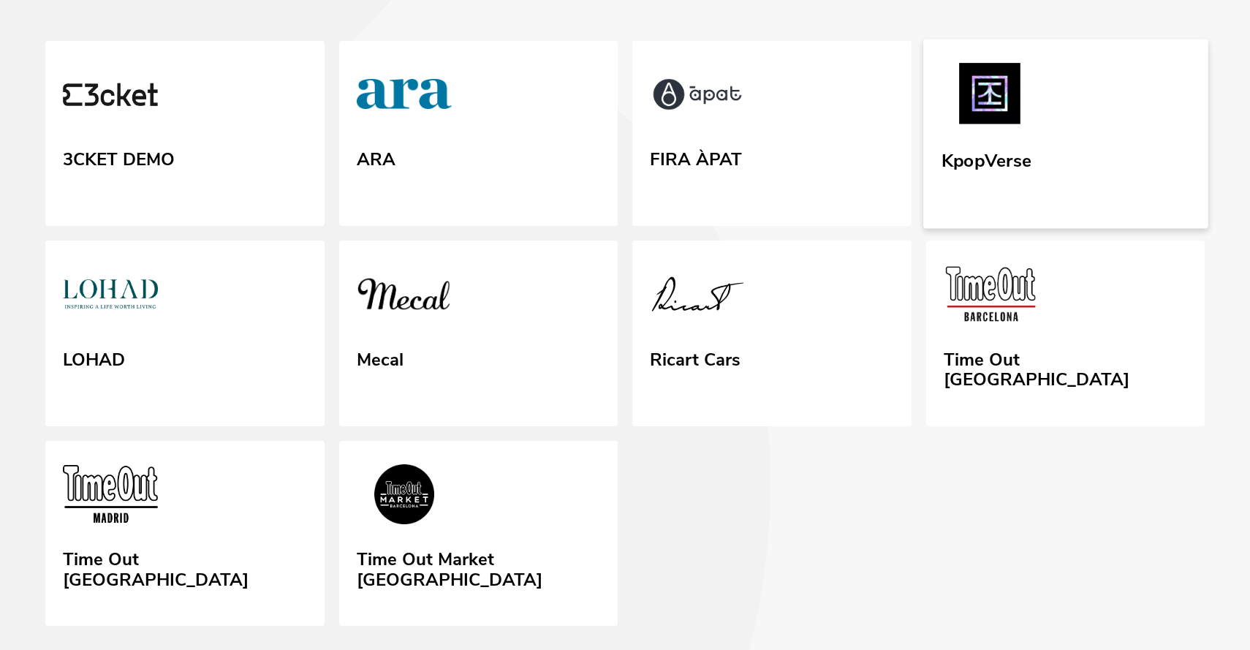
click at [624, 139] on link "KpopVerse" at bounding box center [1065, 133] width 284 height 189
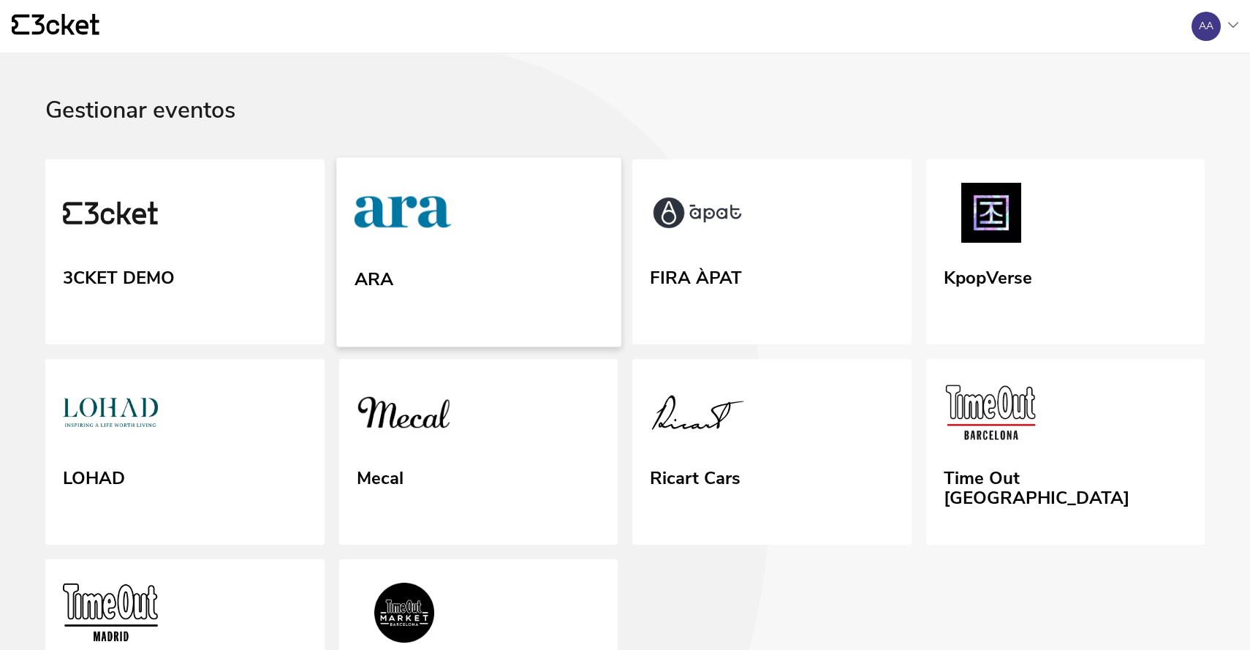
click at [445, 278] on link "ARA" at bounding box center [478, 251] width 284 height 189
